Goal: Task Accomplishment & Management: Manage account settings

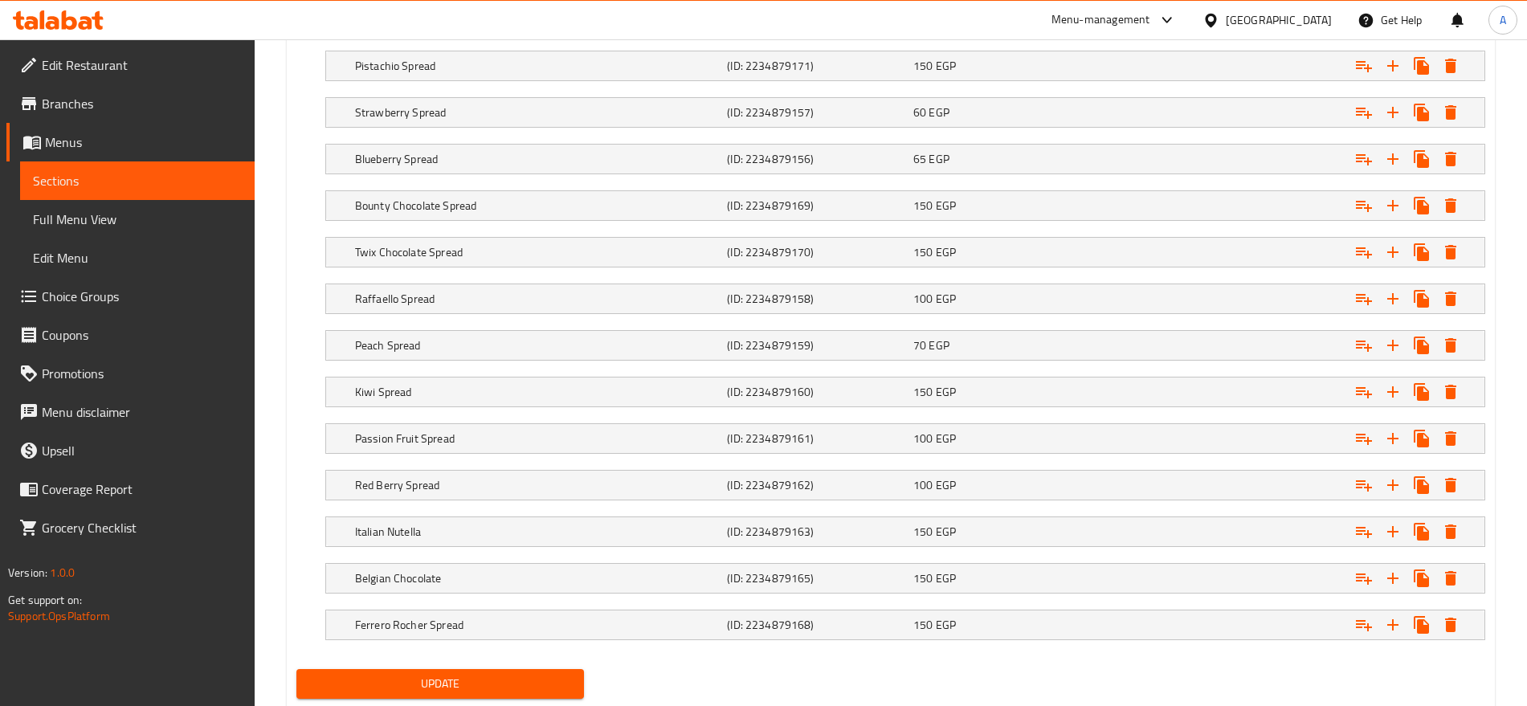
scroll to position [1347, 0]
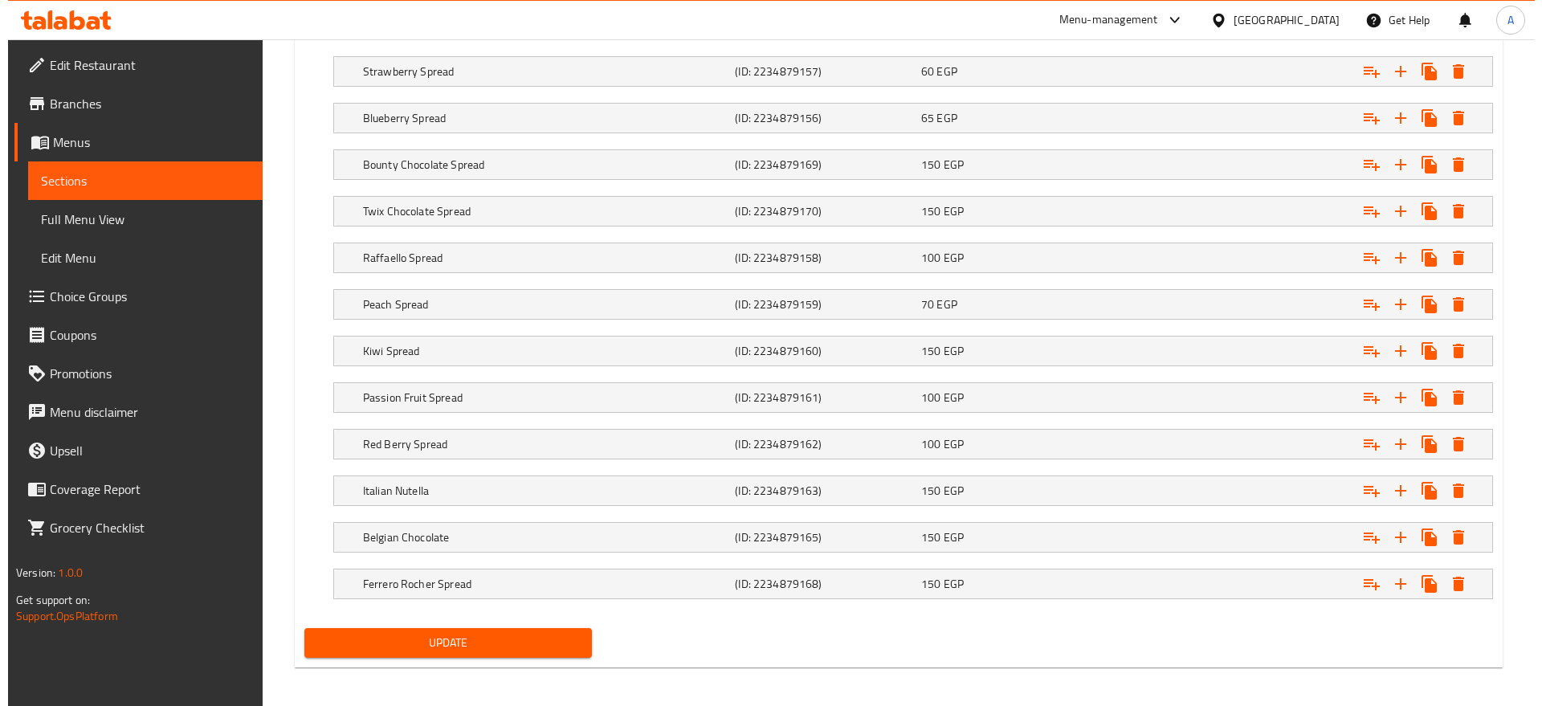
scroll to position [1396, 0]
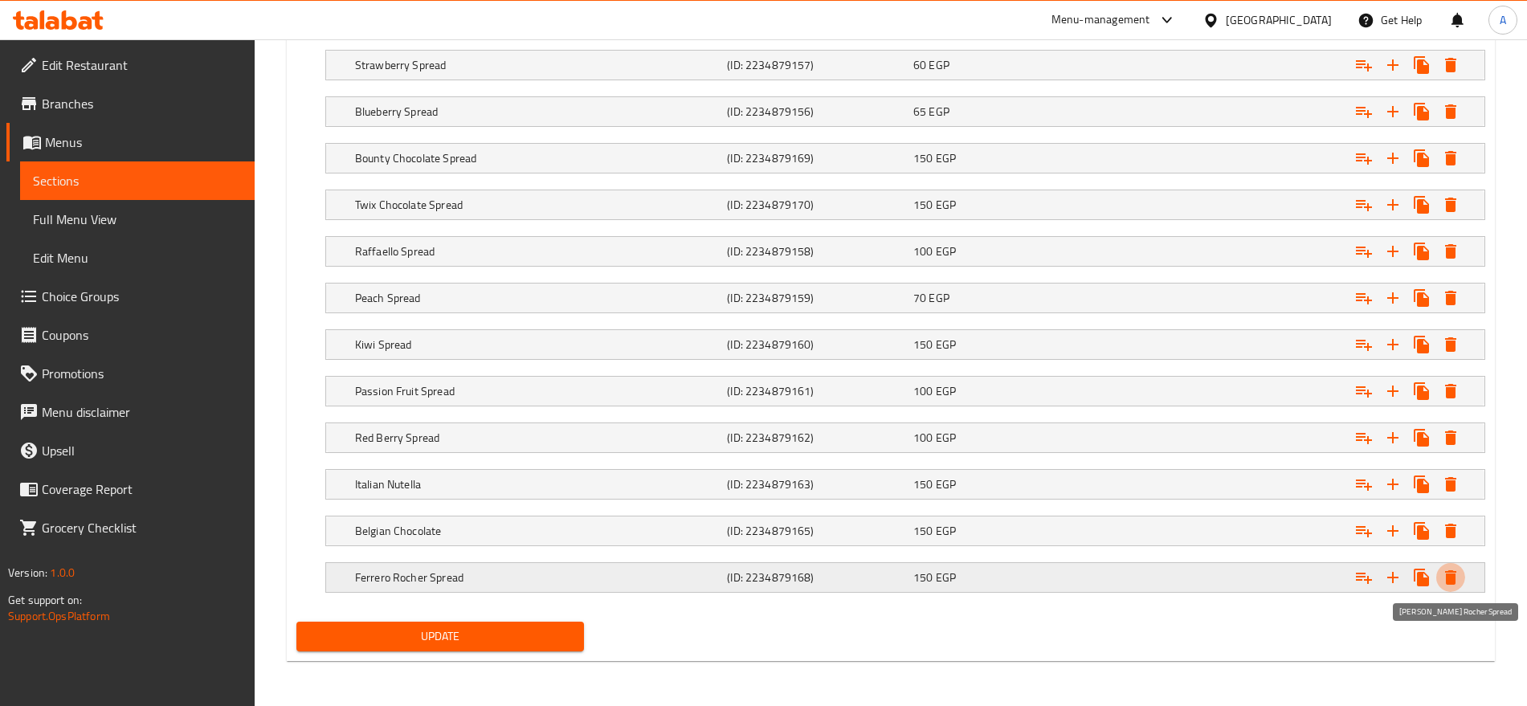
click at [1447, 575] on icon "Expand" at bounding box center [1450, 577] width 11 height 14
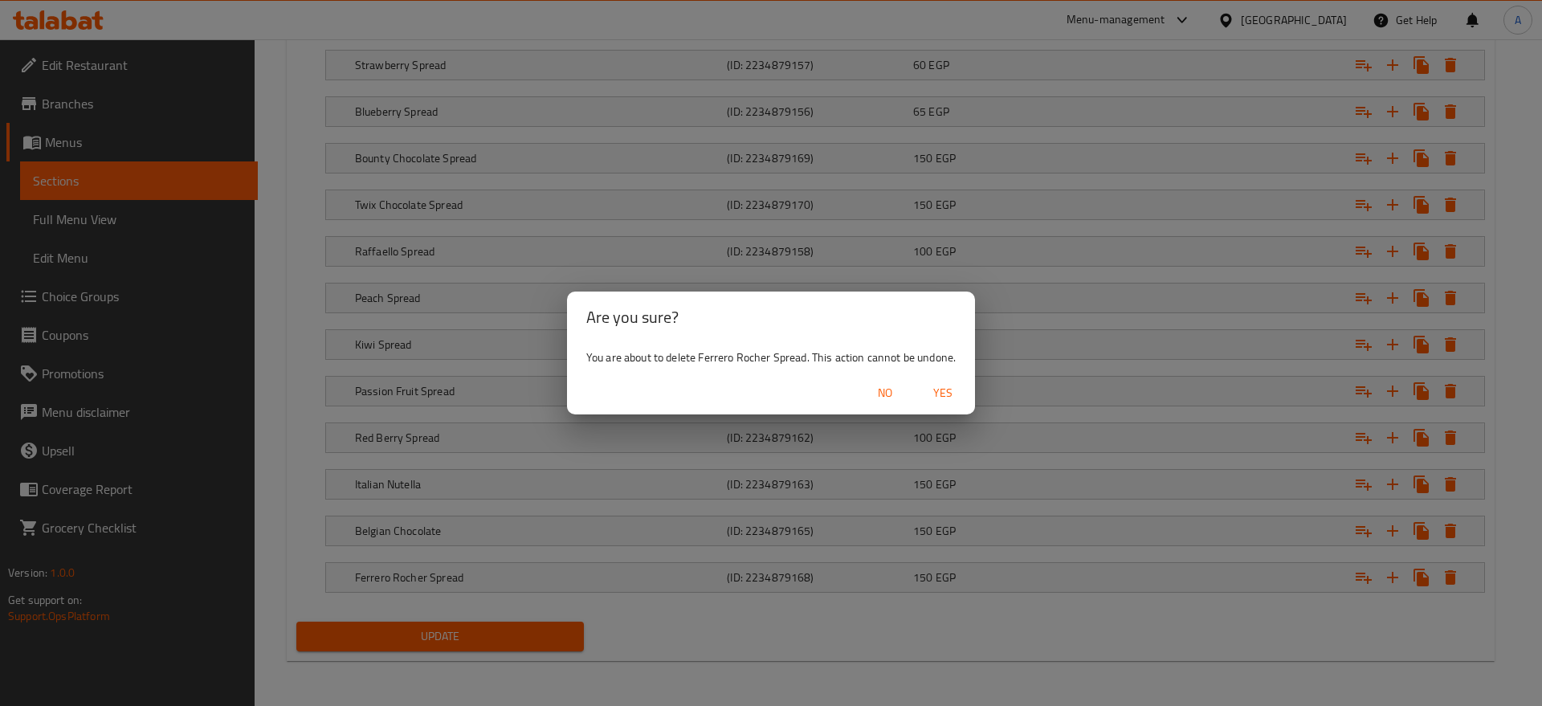
click at [940, 393] on span "Yes" at bounding box center [942, 393] width 39 height 20
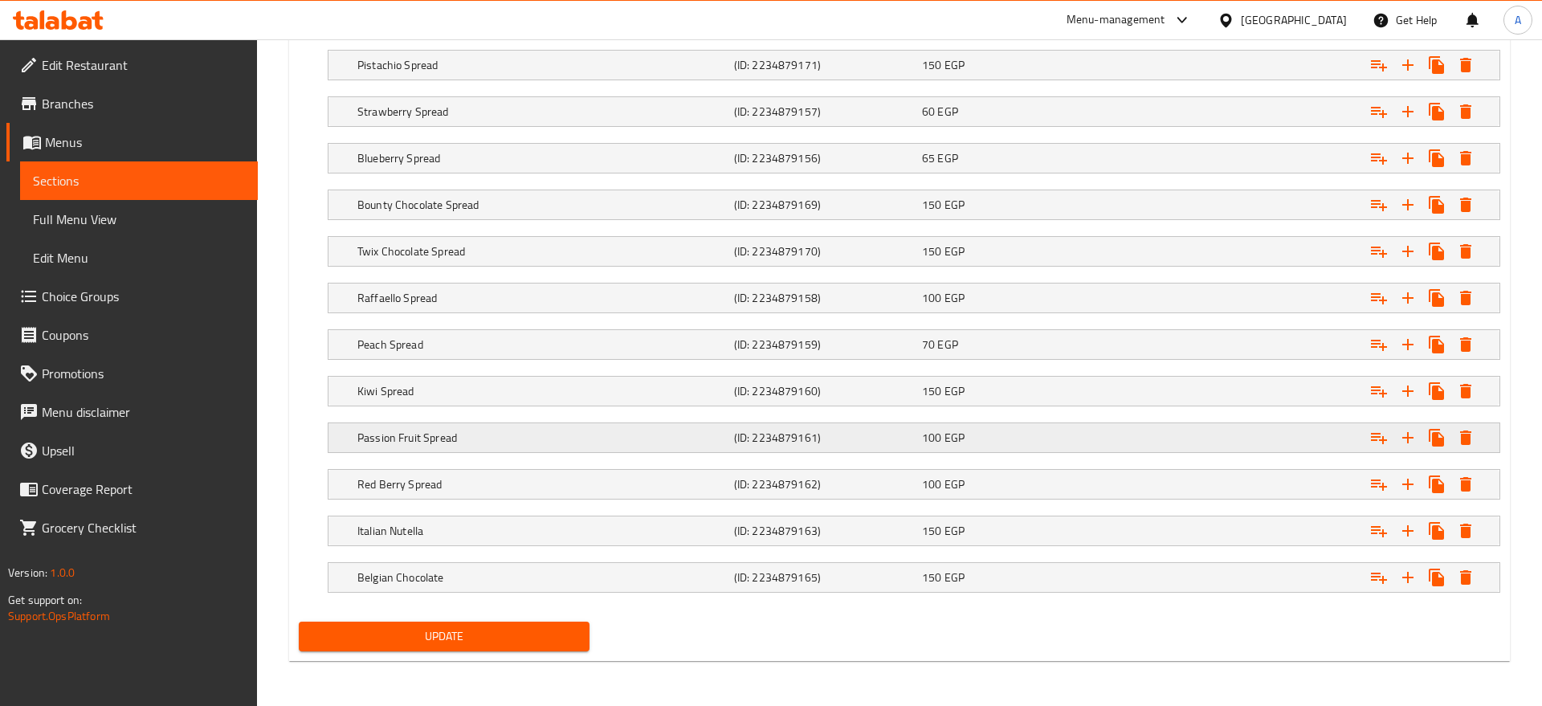
scroll to position [1350, 0]
click at [1457, 577] on icon "Expand" at bounding box center [1450, 577] width 19 height 19
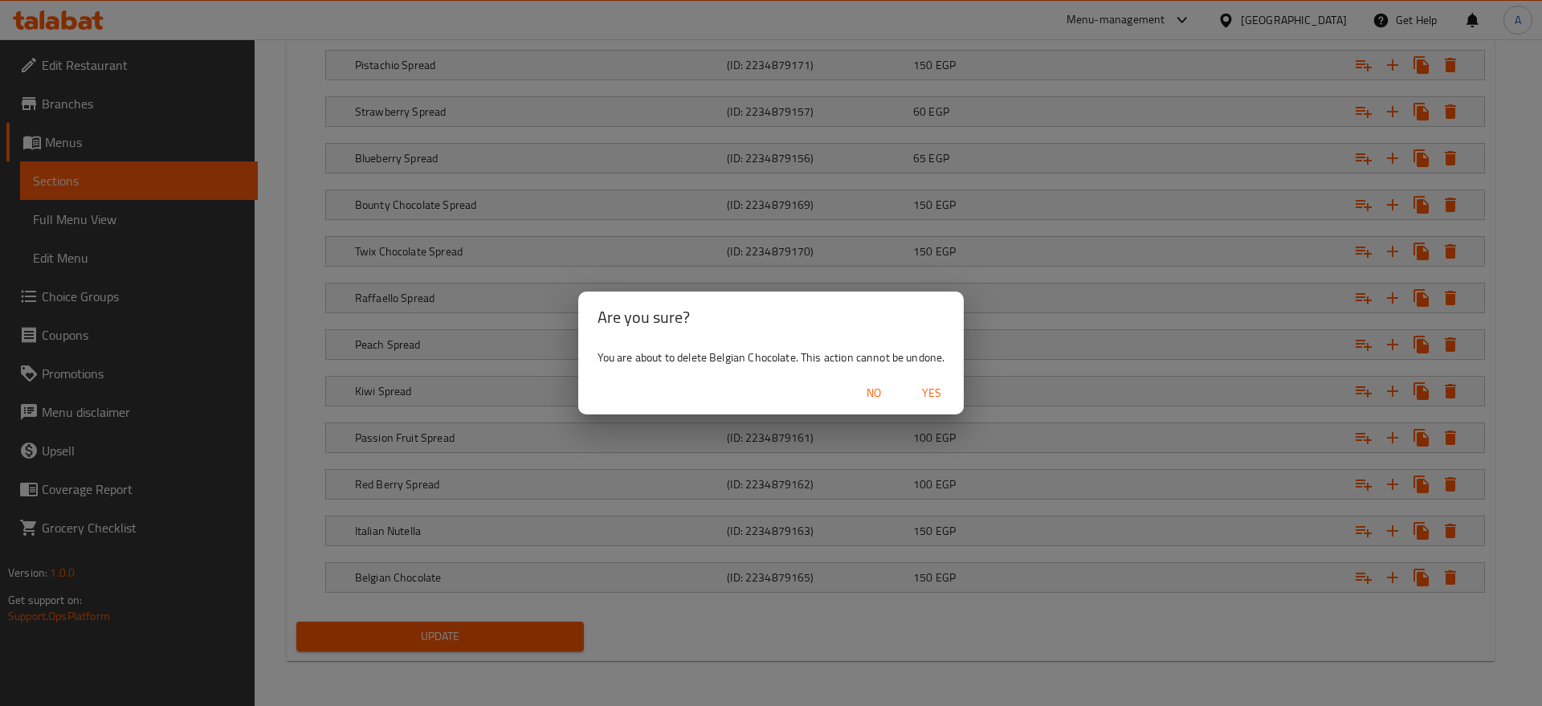
click at [926, 387] on span "Yes" at bounding box center [931, 393] width 39 height 20
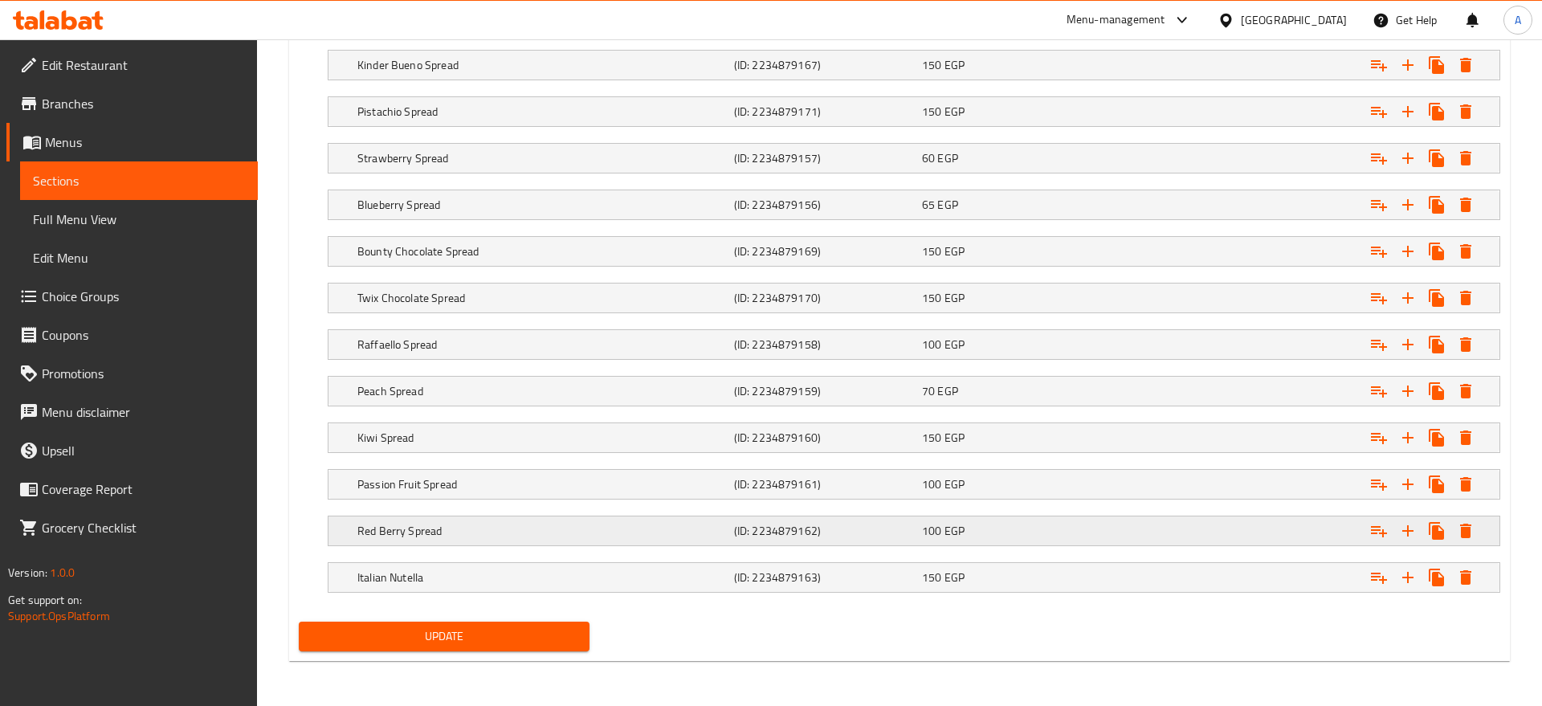
scroll to position [1303, 0]
click at [1447, 569] on icon "Expand" at bounding box center [1450, 577] width 19 height 19
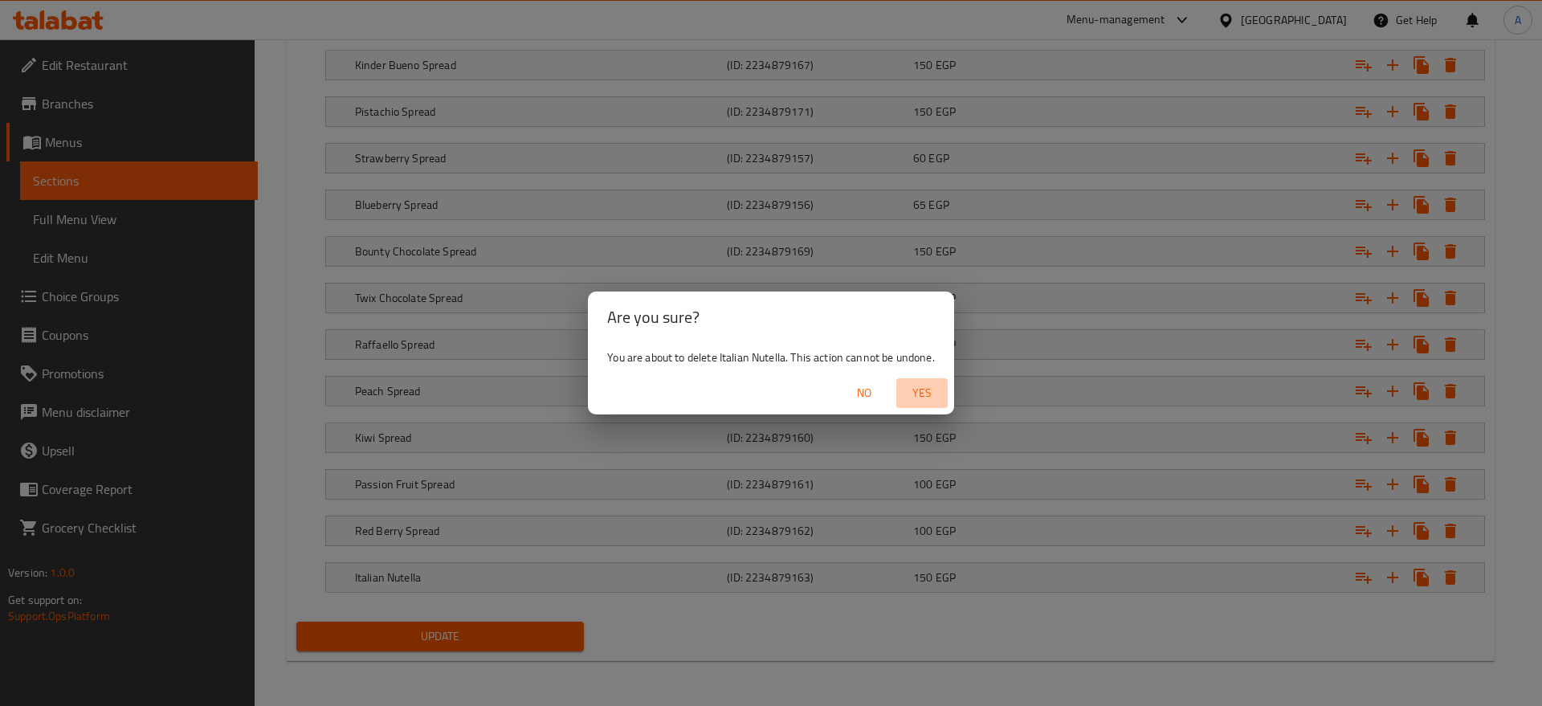
click at [920, 393] on span "Yes" at bounding box center [922, 393] width 39 height 20
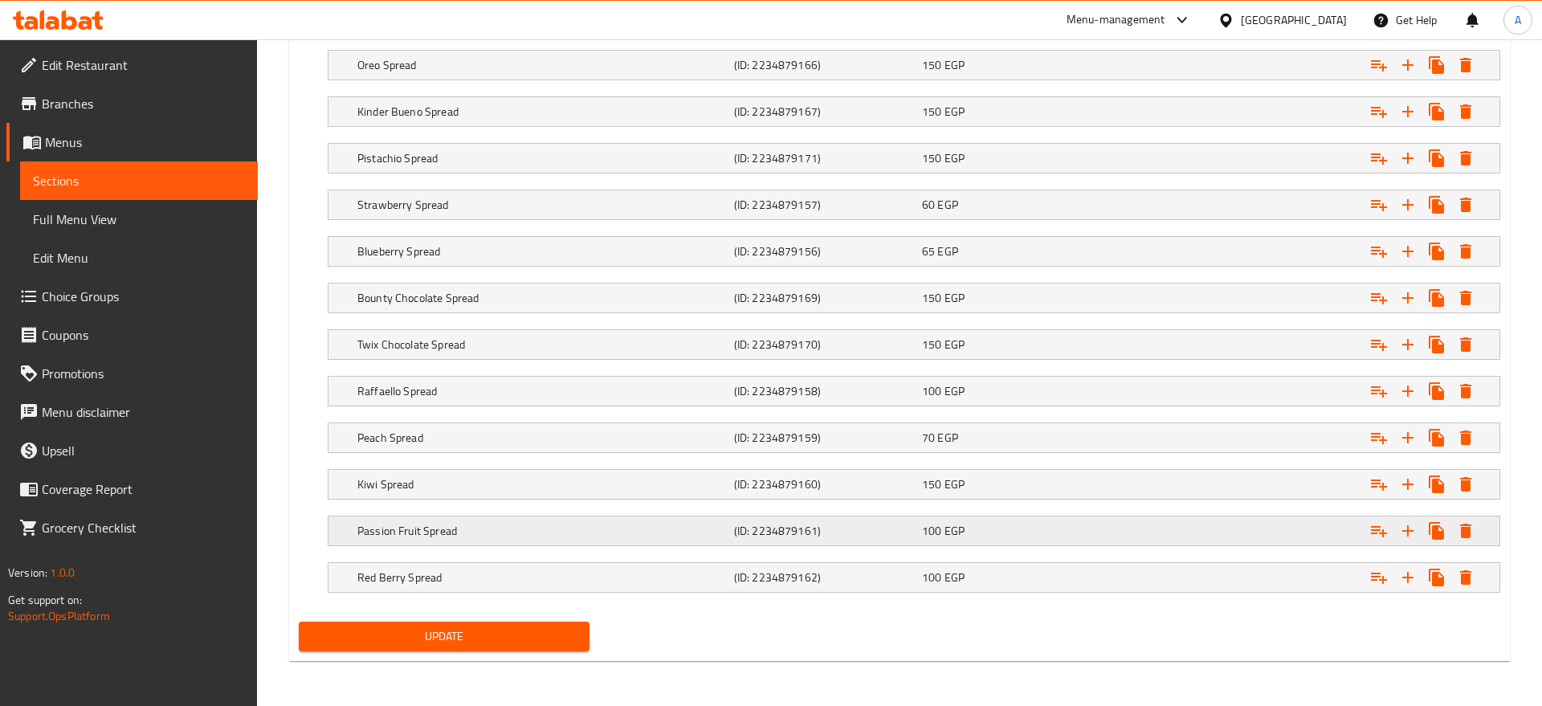
scroll to position [1257, 0]
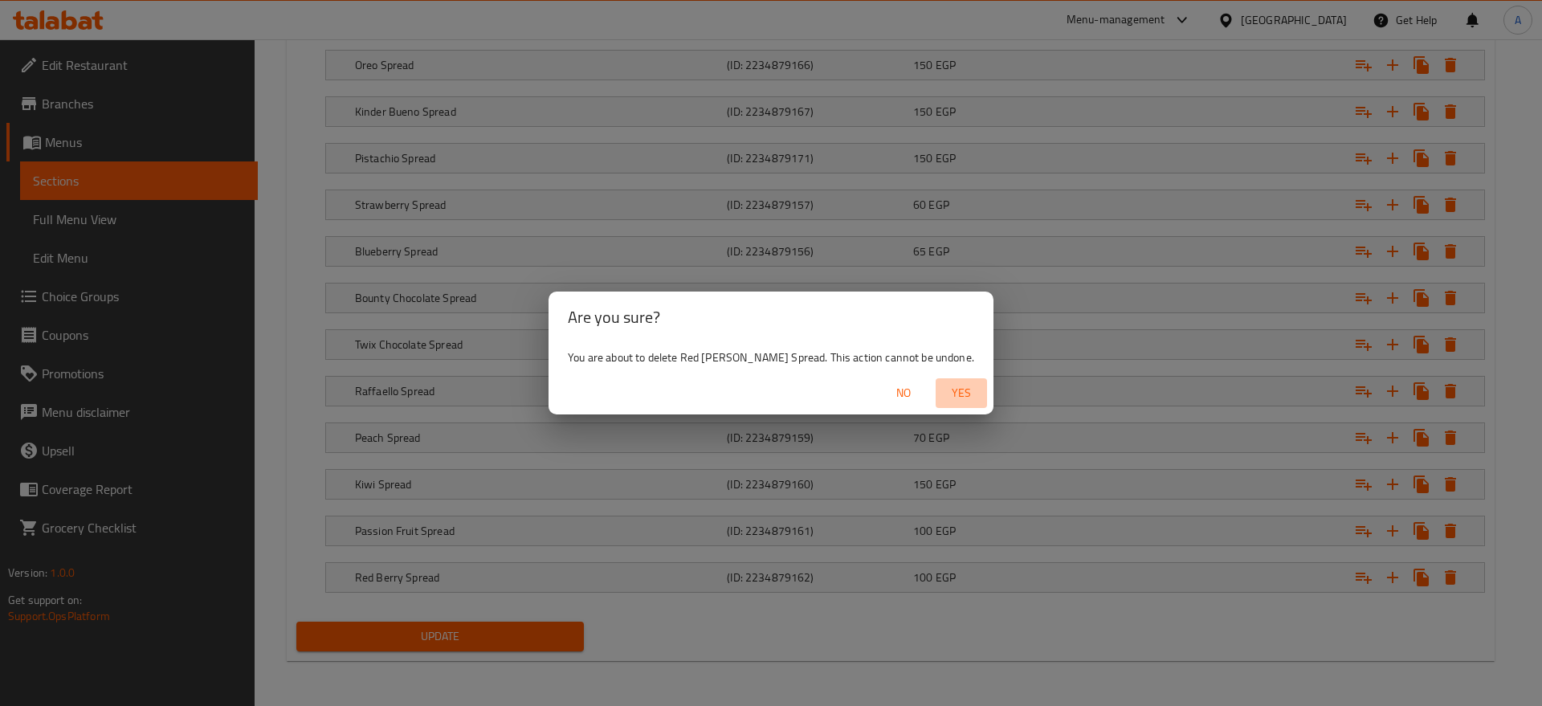
click at [942, 397] on span "Yes" at bounding box center [961, 393] width 39 height 20
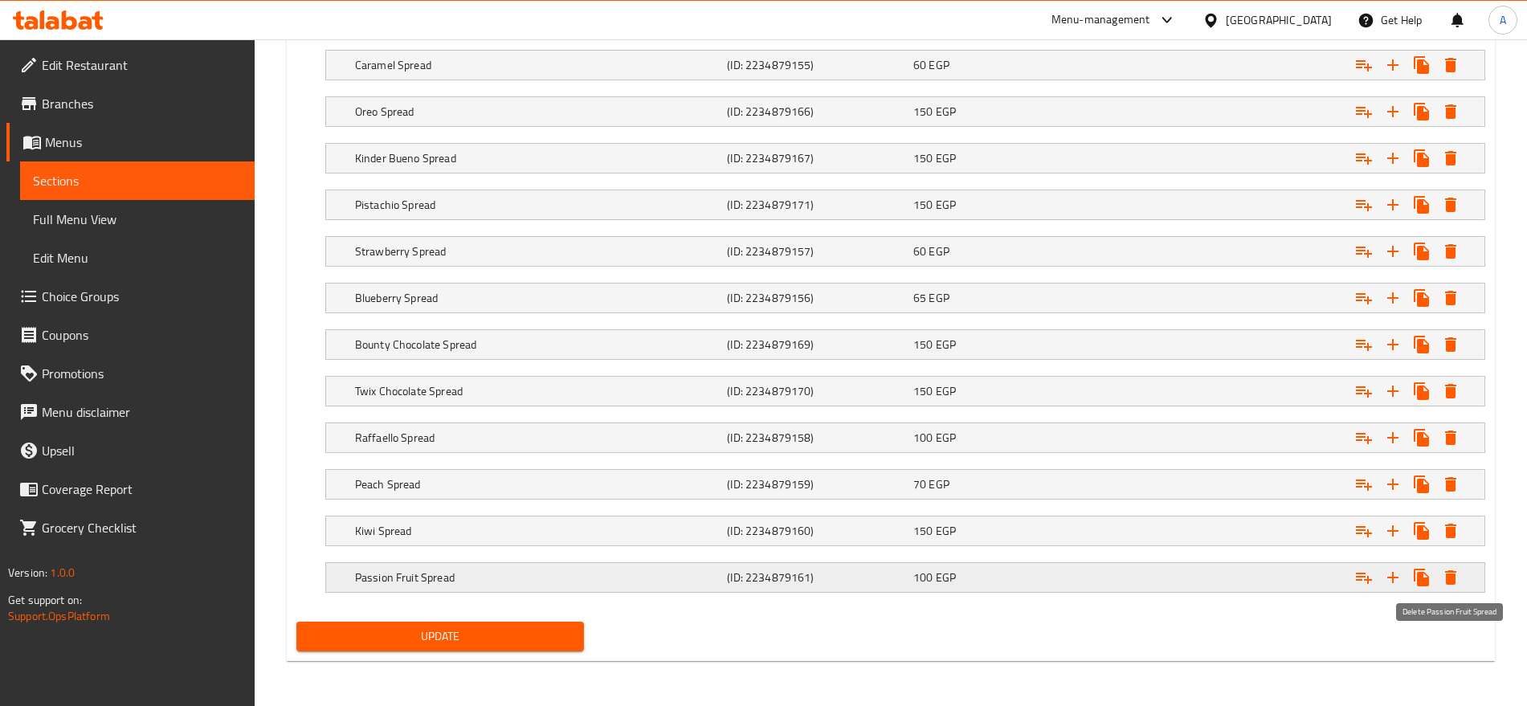
click at [1441, 570] on icon "Expand" at bounding box center [1450, 577] width 19 height 19
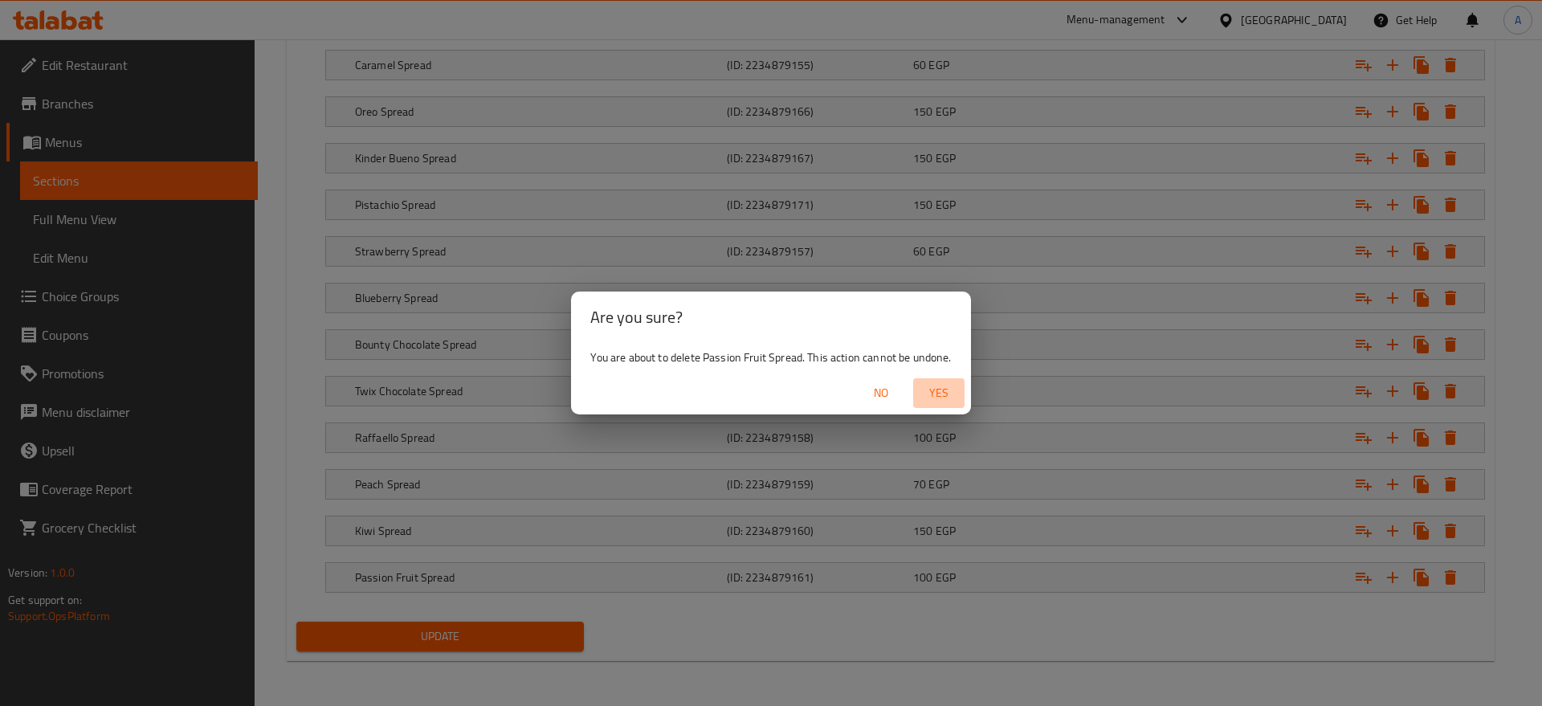
click at [936, 389] on span "Yes" at bounding box center [938, 393] width 39 height 20
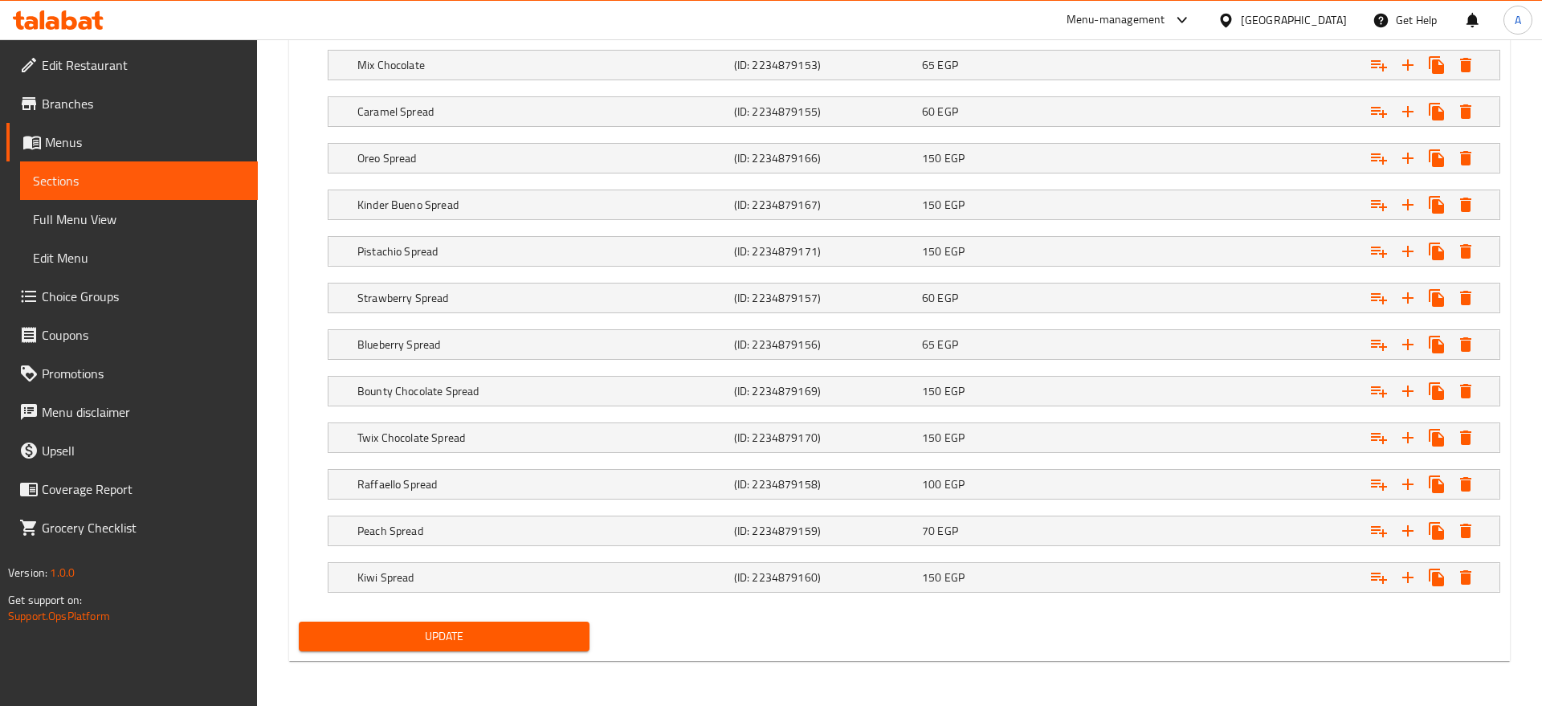
scroll to position [1164, 0]
click at [1454, 577] on icon "Expand" at bounding box center [1450, 577] width 11 height 14
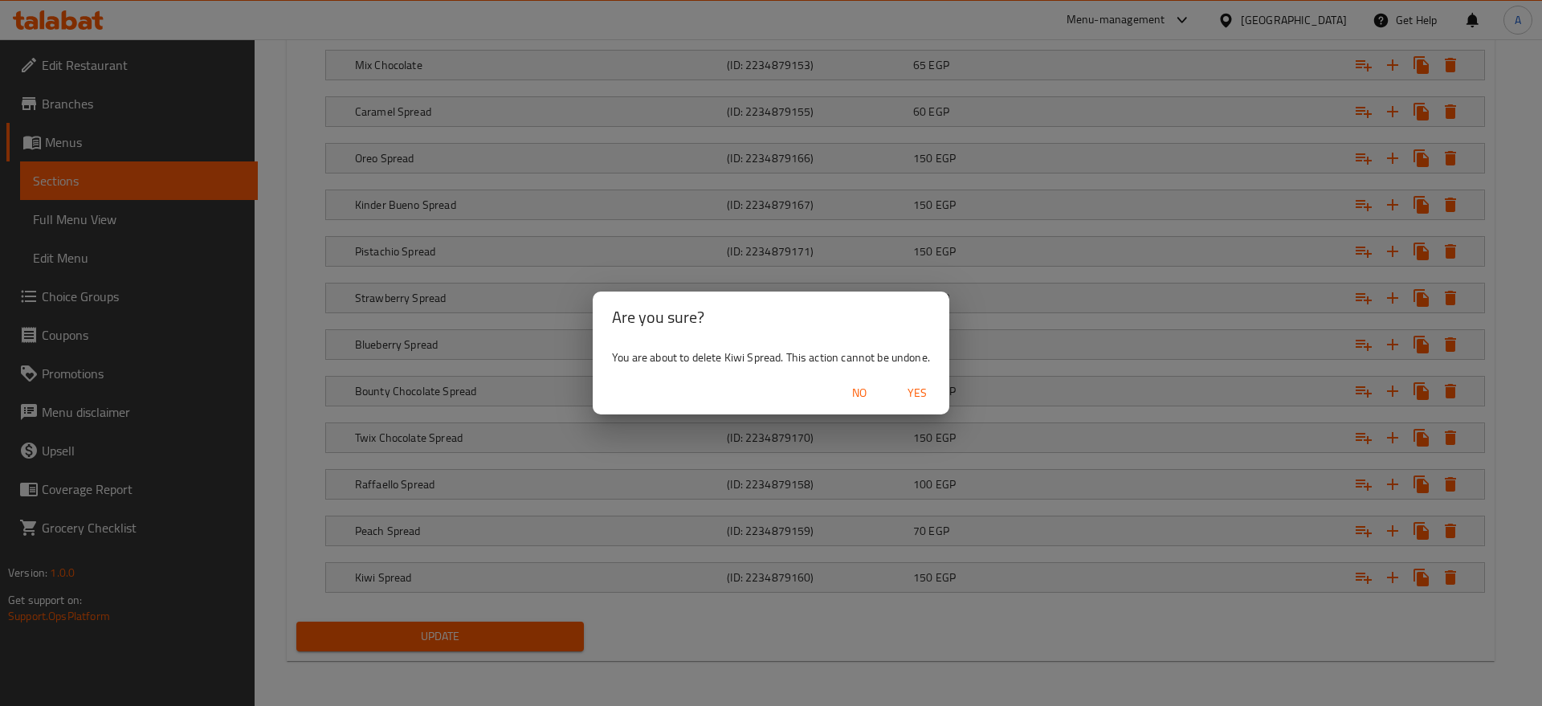
click at [911, 393] on span "Yes" at bounding box center [917, 393] width 39 height 20
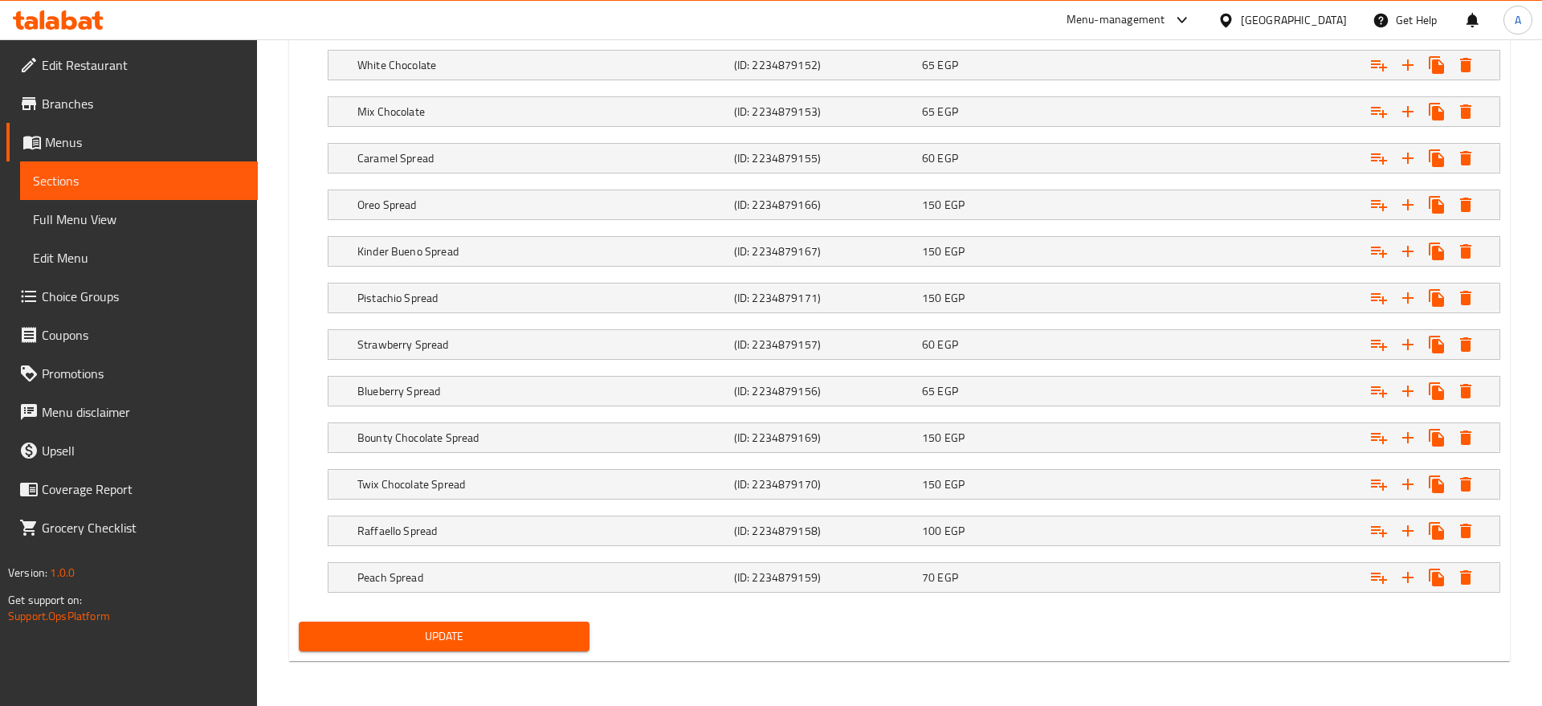
scroll to position [1117, 0]
click at [1457, 582] on icon "Expand" at bounding box center [1450, 577] width 19 height 19
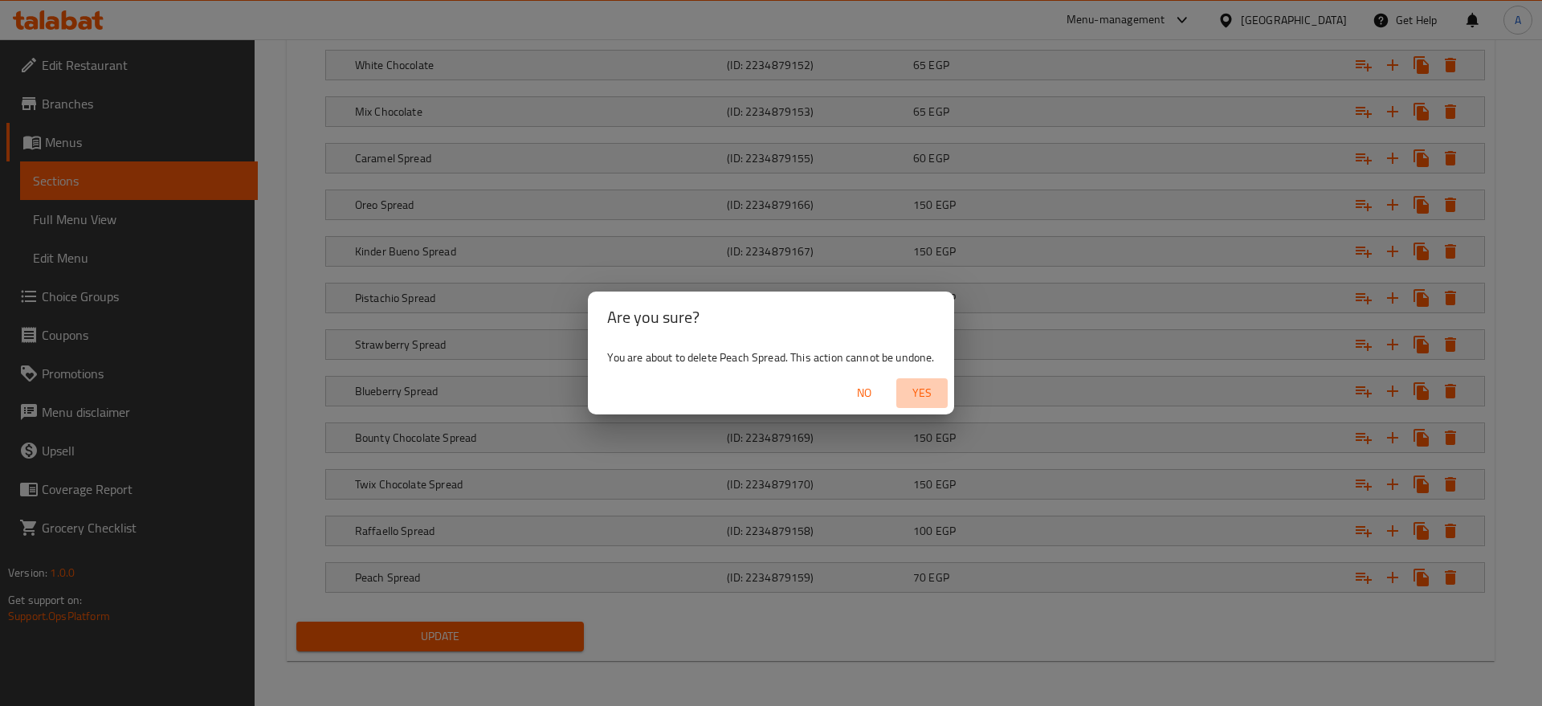
click at [916, 383] on span "Yes" at bounding box center [922, 393] width 39 height 20
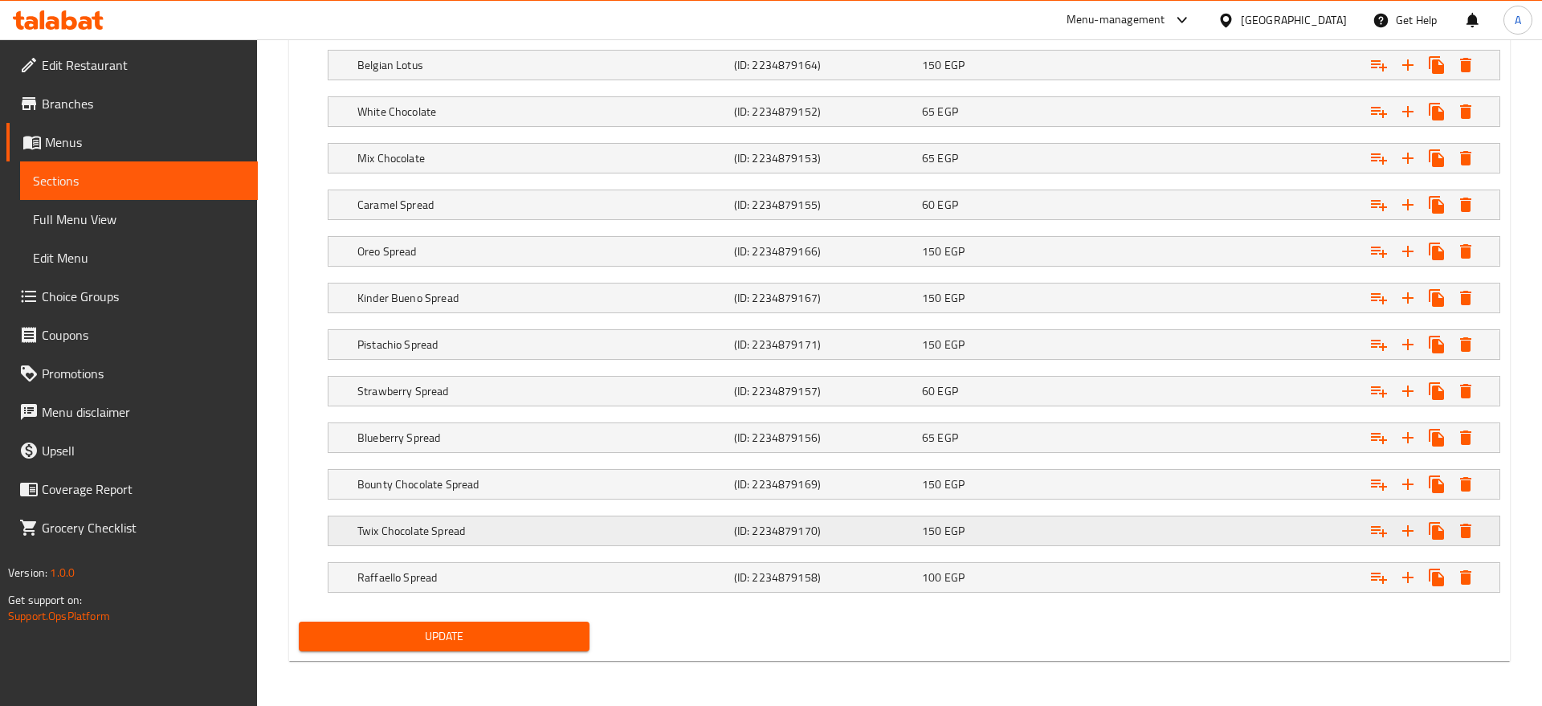
scroll to position [1070, 0]
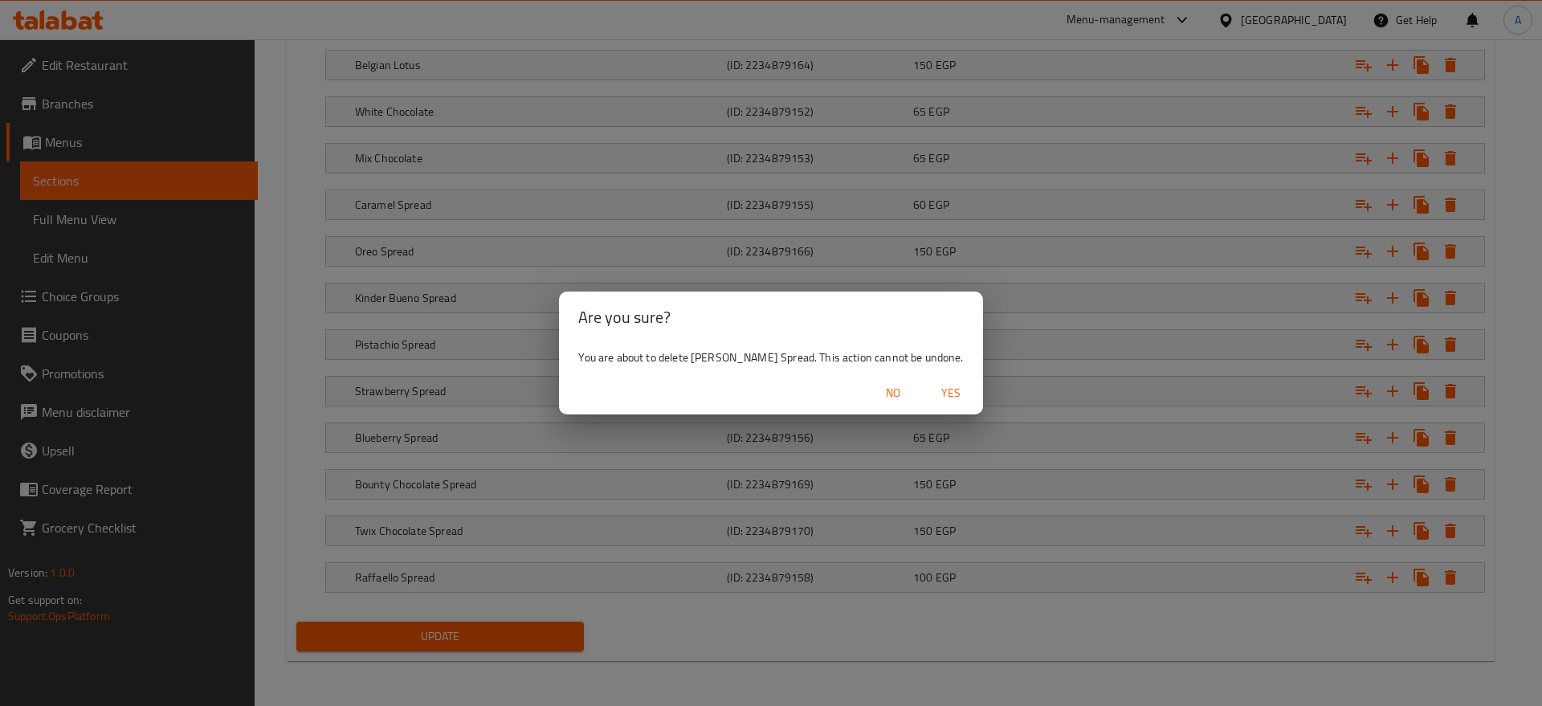
click at [933, 387] on span "Yes" at bounding box center [951, 393] width 39 height 20
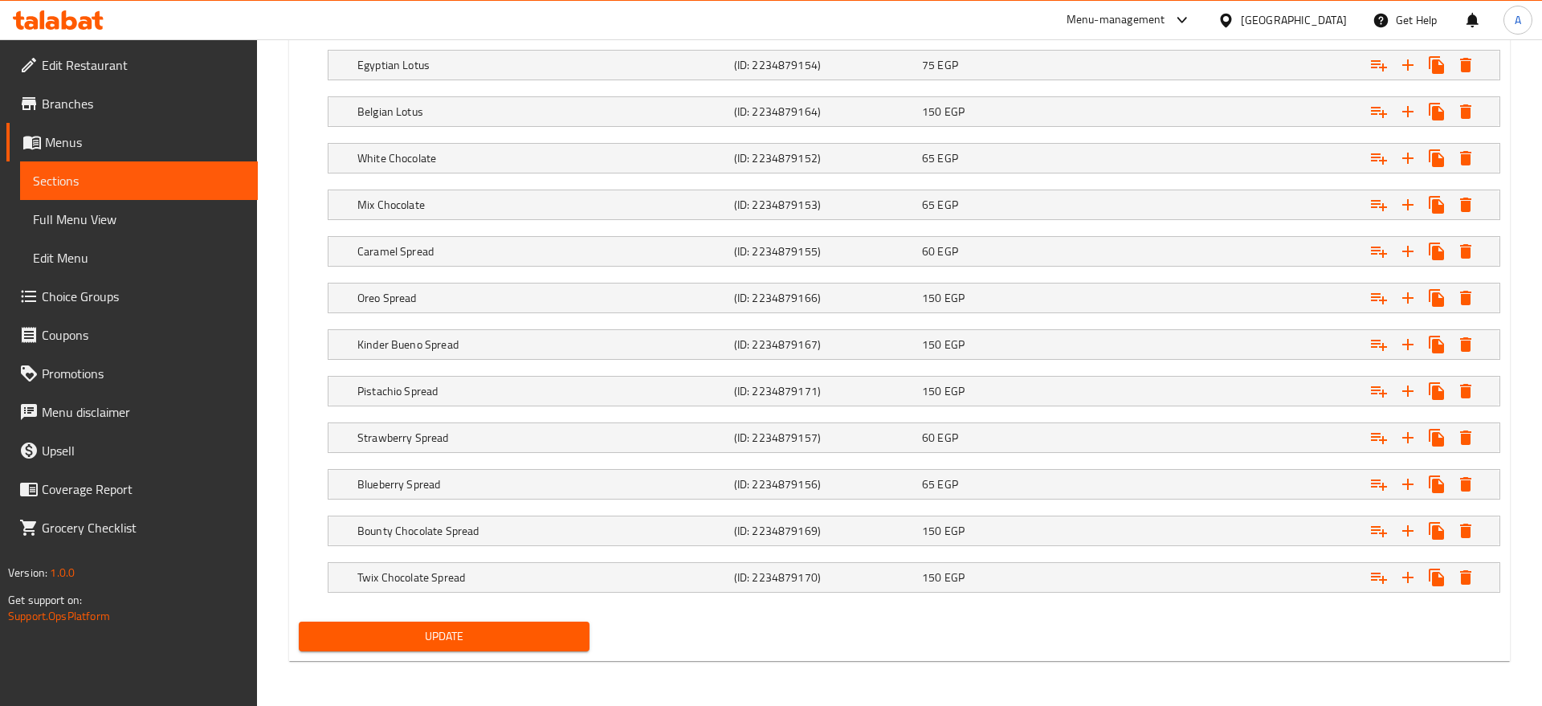
scroll to position [1024, 0]
click at [1451, 579] on icon "Expand" at bounding box center [1450, 577] width 11 height 14
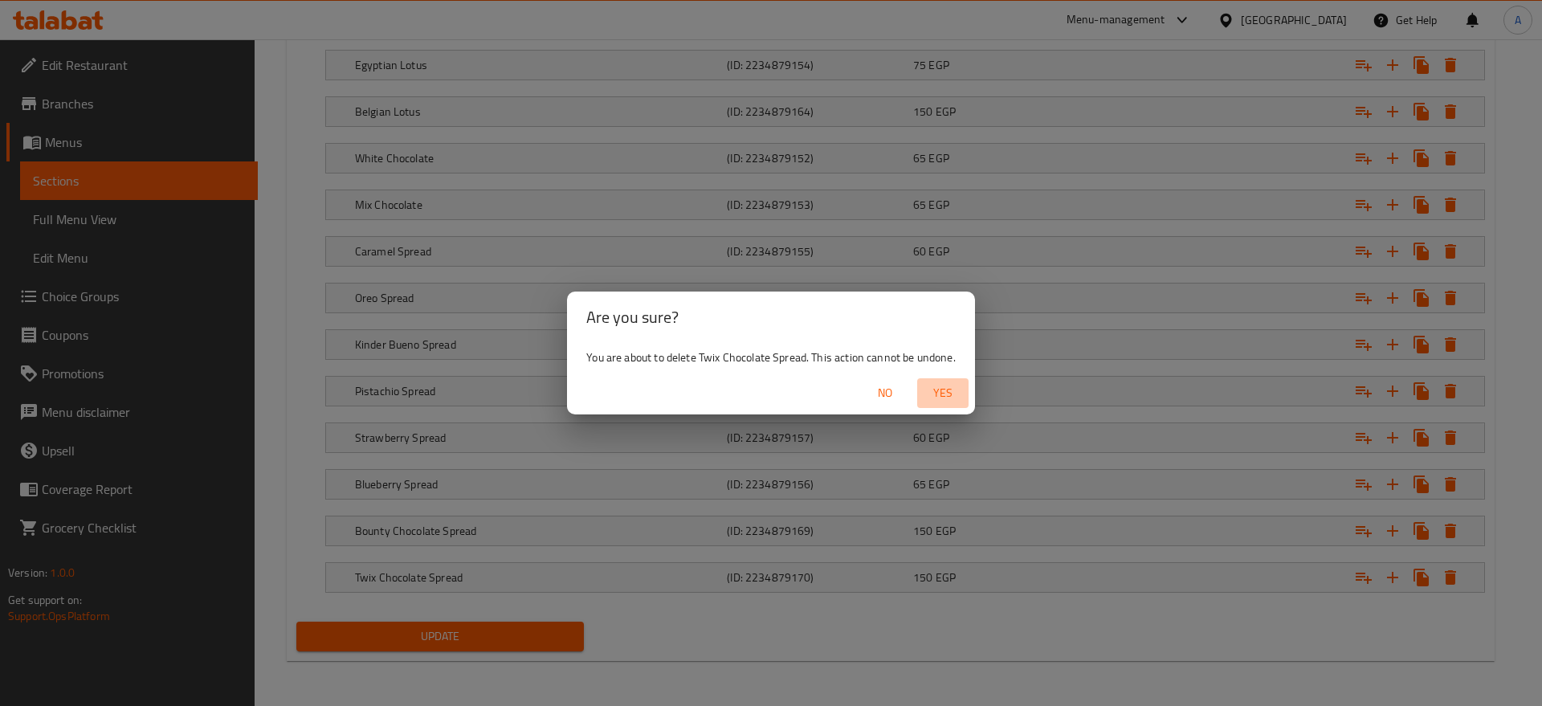
click at [953, 392] on span "Yes" at bounding box center [942, 393] width 39 height 20
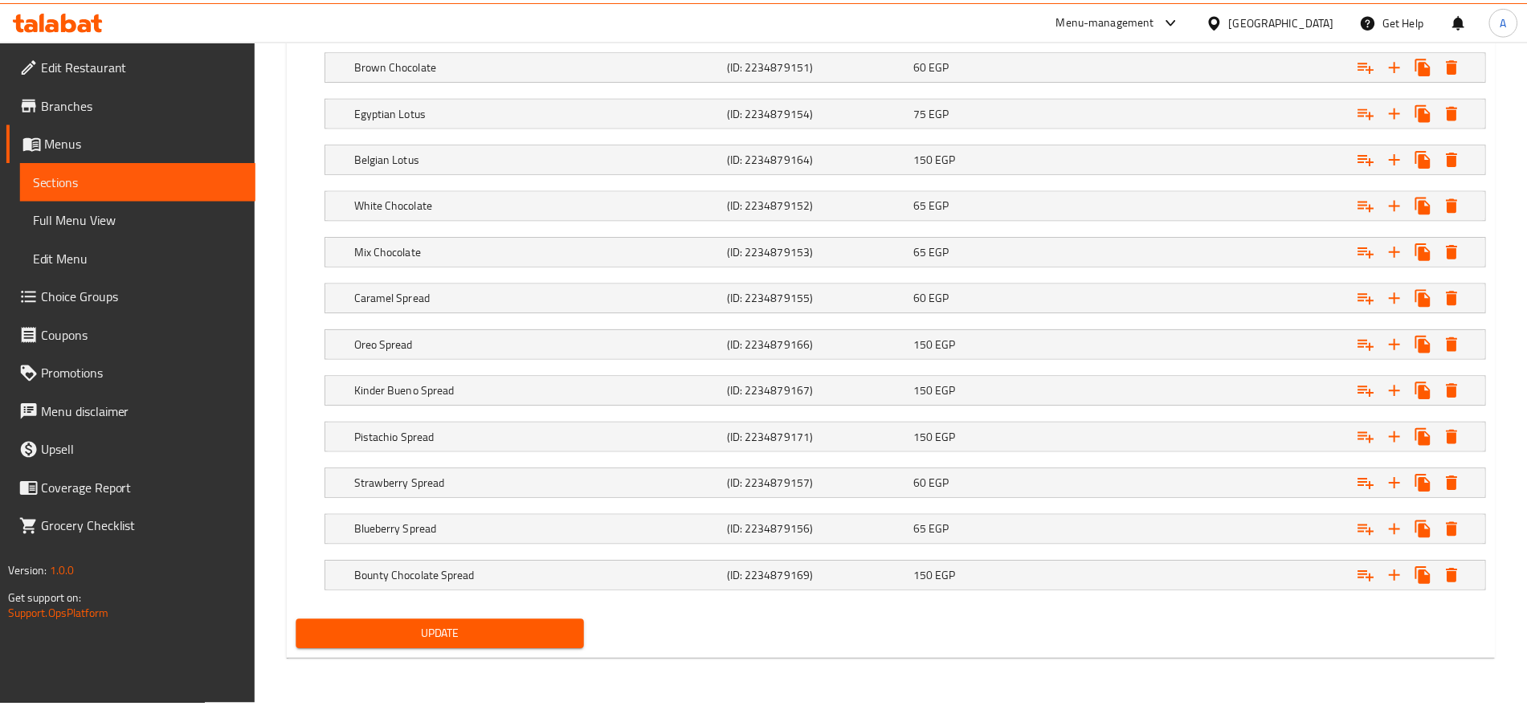
scroll to position [977, 0]
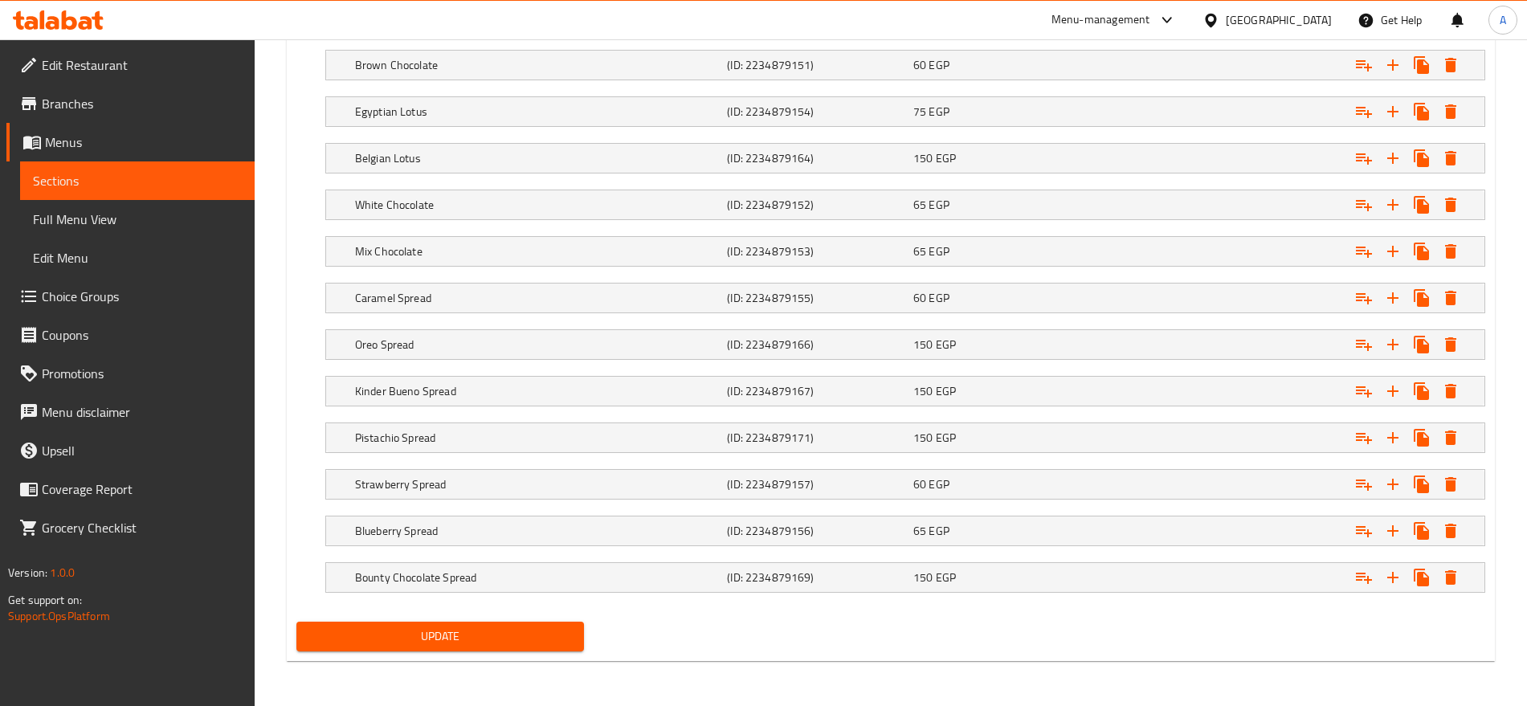
click at [518, 631] on span "Update" at bounding box center [440, 636] width 262 height 20
